Goal: Task Accomplishment & Management: Manage account settings

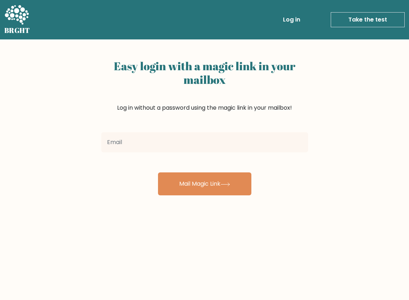
click at [342, 52] on div "Easy login with a magic link in your mailbox Log in without a password using th…" at bounding box center [204, 175] width 409 height 272
click at [159, 86] on h2 "Easy login with a magic link in your mailbox" at bounding box center [204, 73] width 207 height 27
